Goal: Information Seeking & Learning: Learn about a topic

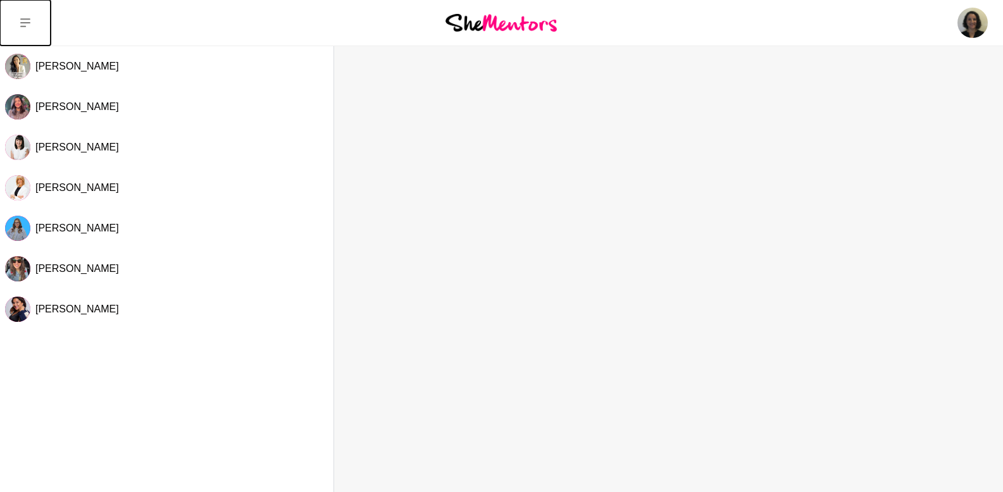
click at [30, 24] on icon at bounding box center [25, 23] width 10 height 10
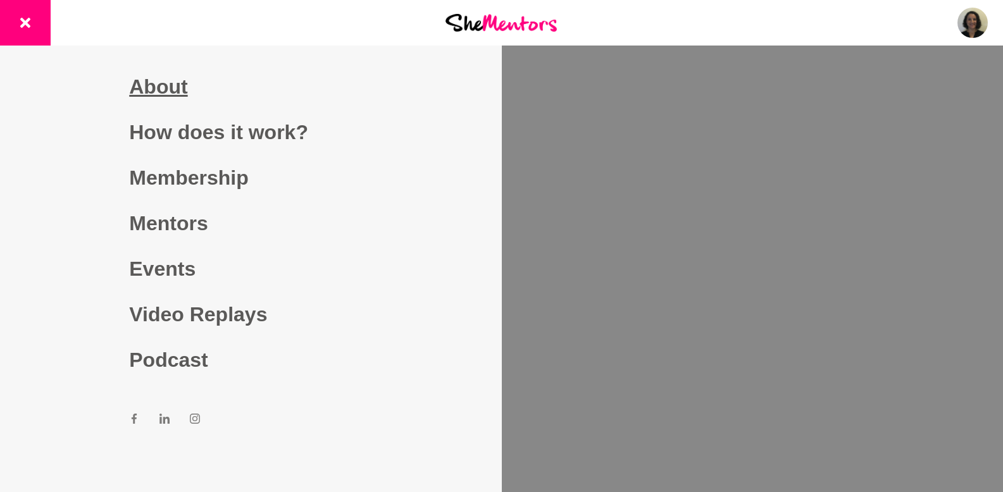
click at [148, 82] on link "About" at bounding box center [250, 87] width 243 height 46
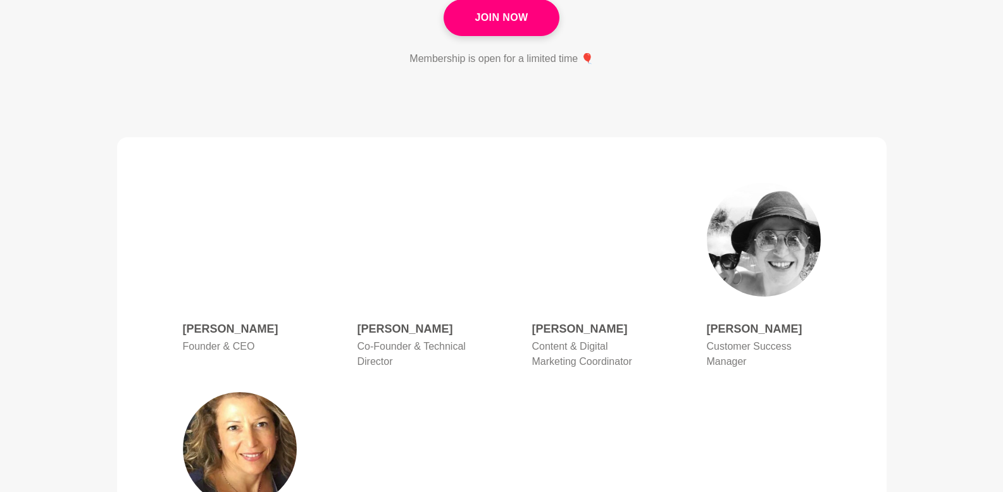
scroll to position [497, 0]
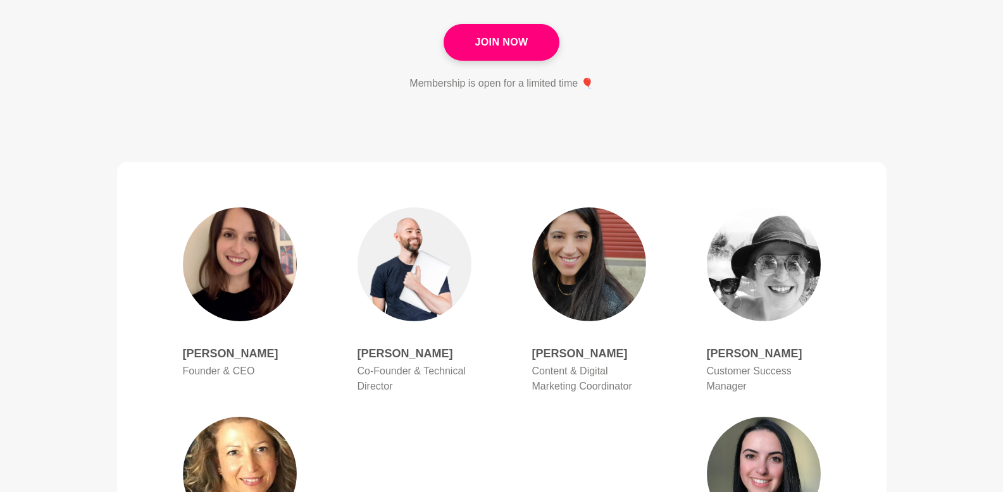
click at [206, 354] on h4 "[PERSON_NAME]" at bounding box center [240, 354] width 114 height 15
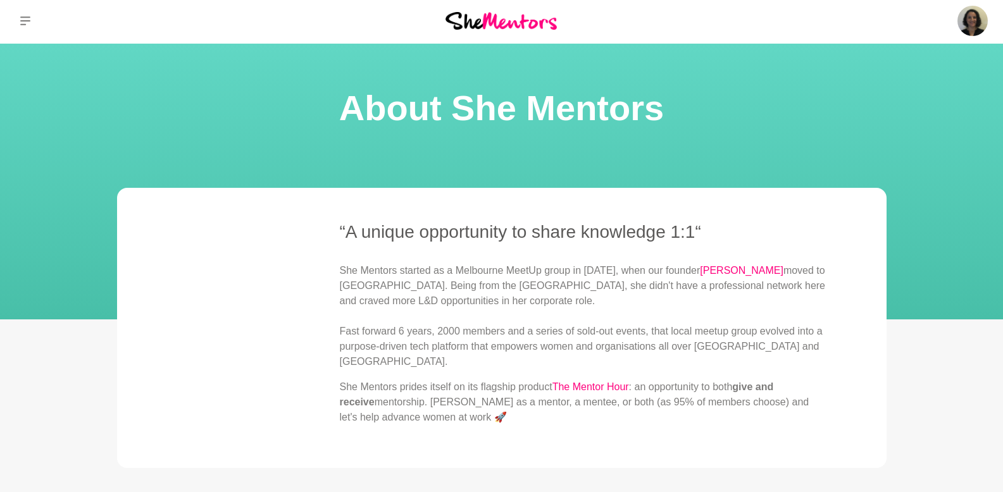
scroll to position [0, 0]
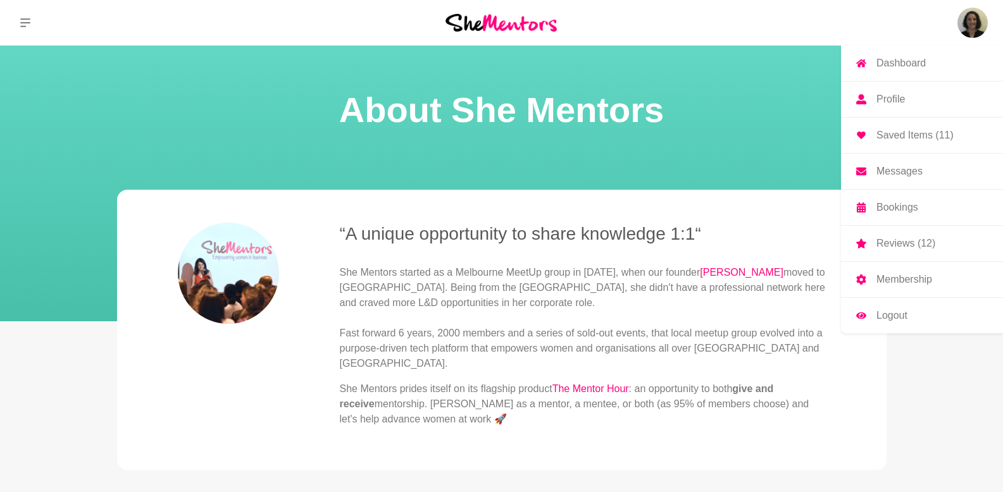
click at [914, 63] on p "Dashboard" at bounding box center [900, 63] width 49 height 10
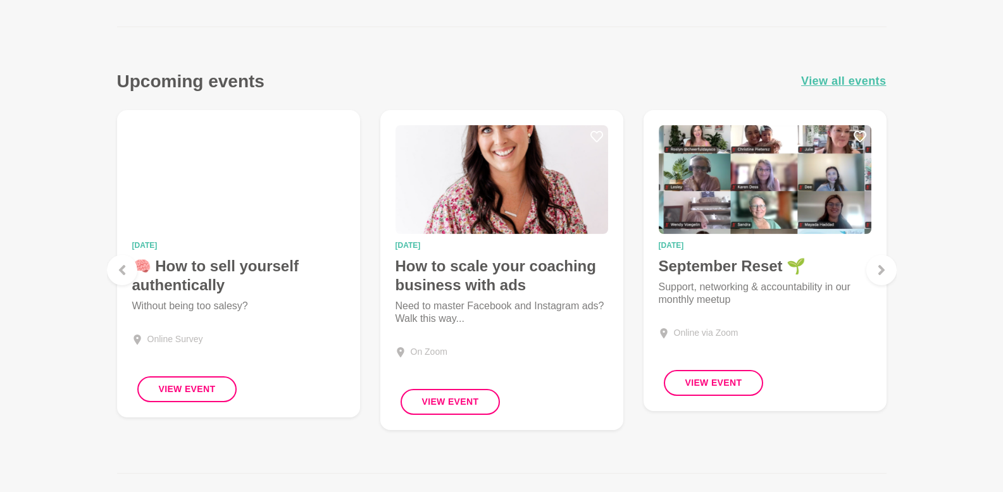
scroll to position [858, 0]
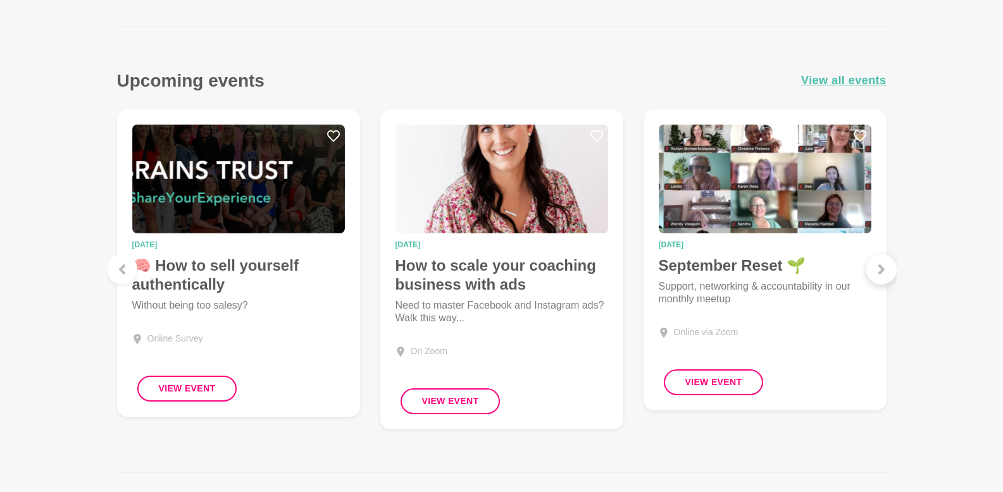
click at [883, 268] on icon at bounding box center [881, 269] width 10 height 10
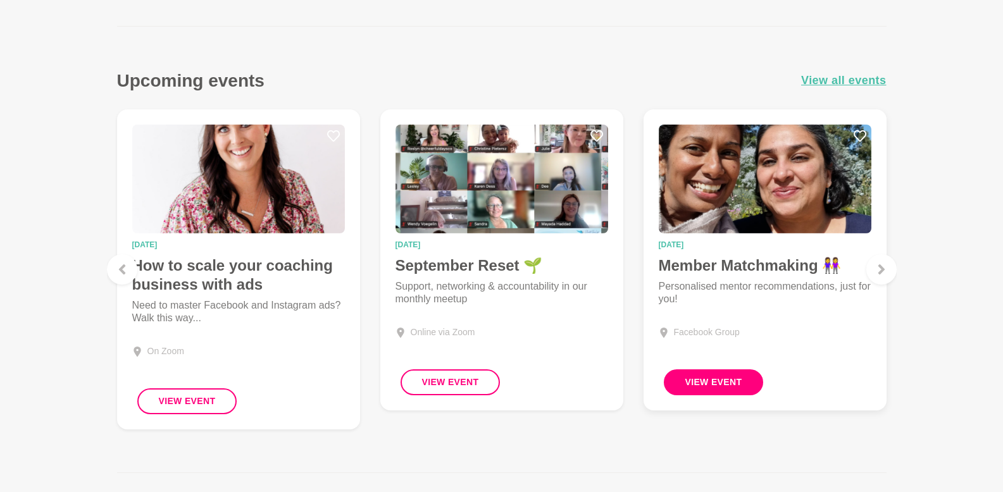
click at [726, 380] on button "View Event" at bounding box center [714, 383] width 100 height 26
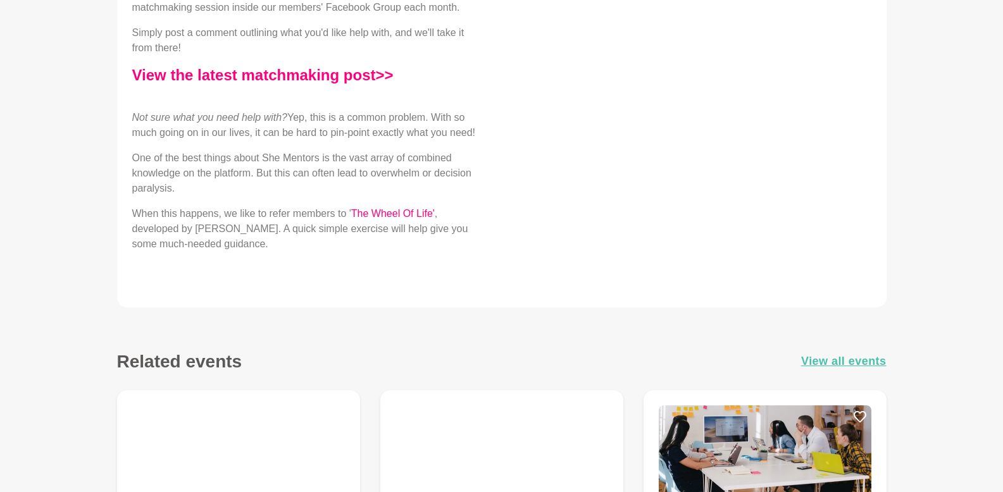
scroll to position [624, 0]
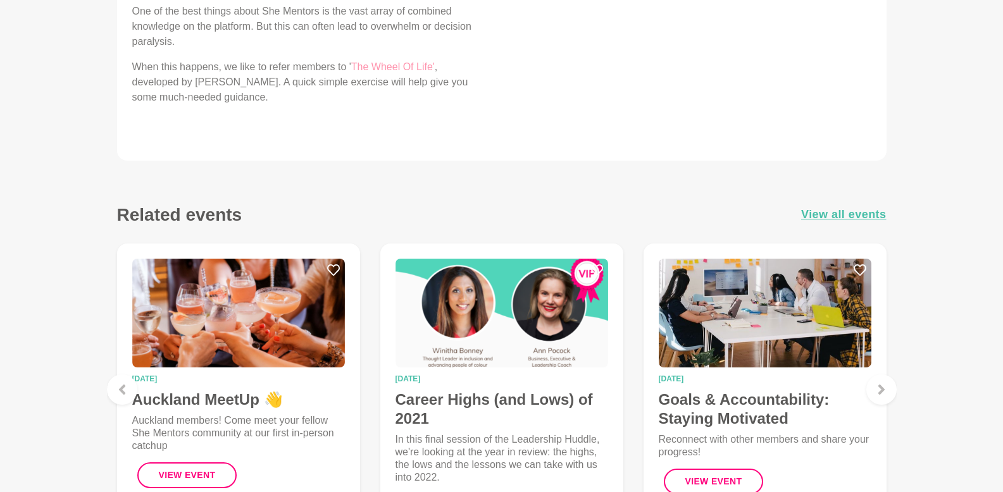
click at [408, 72] on link "The Wheel Of Life'" at bounding box center [393, 66] width 84 height 11
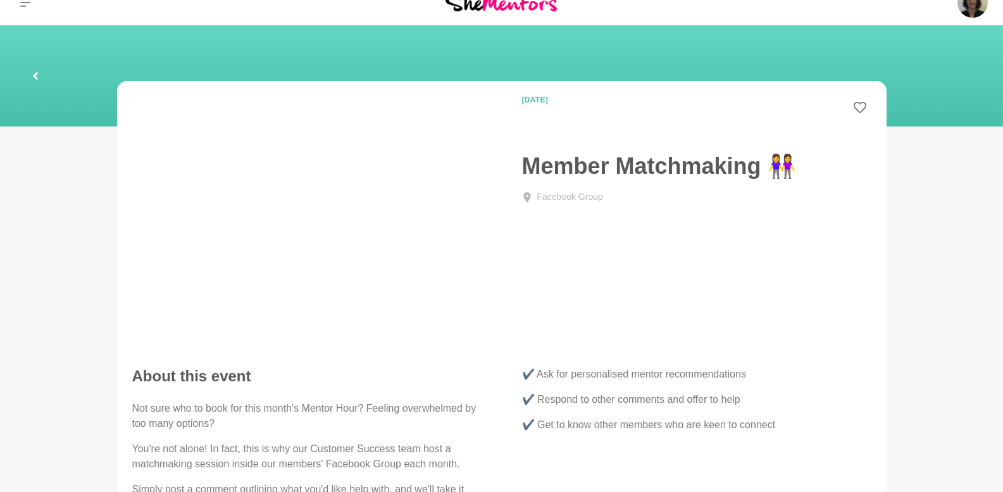
scroll to position [0, 0]
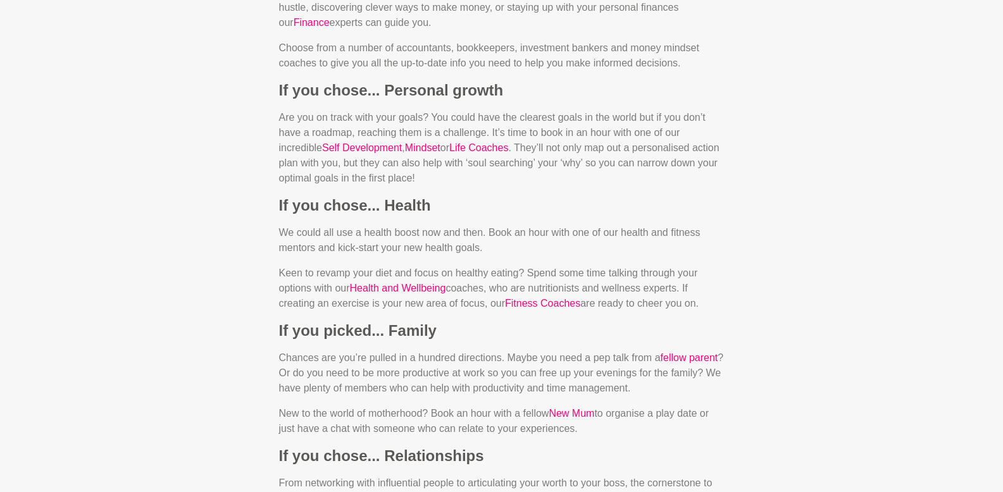
scroll to position [1598, 0]
